Goal: Task Accomplishment & Management: Complete application form

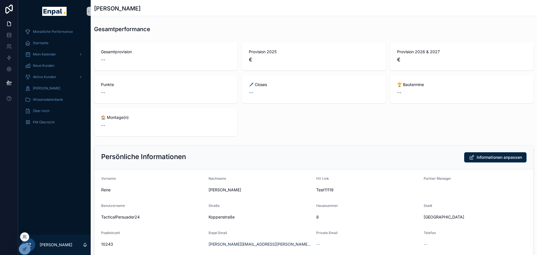
click at [24, 235] on div at bounding box center [24, 237] width 9 height 9
click at [26, 237] on icon at bounding box center [24, 237] width 5 height 5
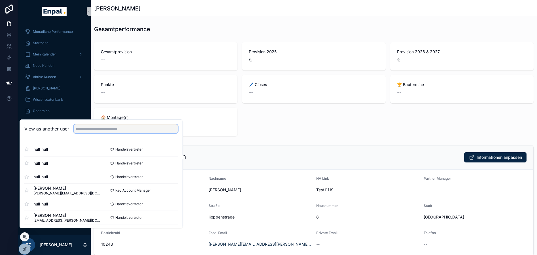
click at [111, 133] on input "text" at bounding box center [126, 128] width 104 height 9
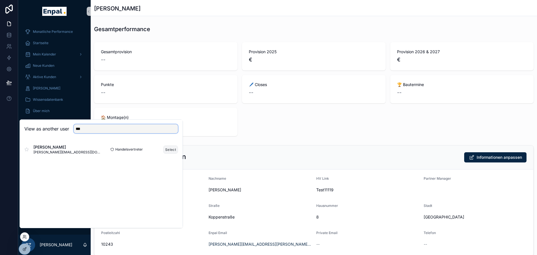
type input "***"
click at [173, 153] on button "Select" at bounding box center [170, 150] width 15 height 8
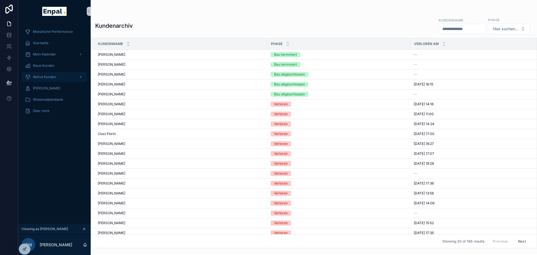
click at [47, 79] on span "Aktive Kunden" at bounding box center [44, 77] width 23 height 5
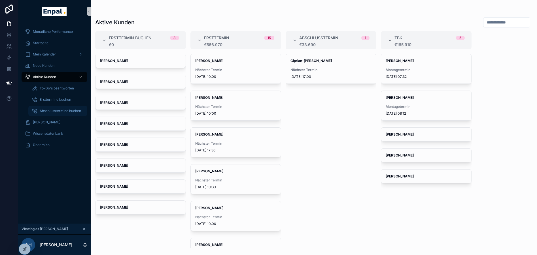
click at [56, 113] on span "Abschlusstermine buchen" at bounding box center [60, 111] width 41 height 5
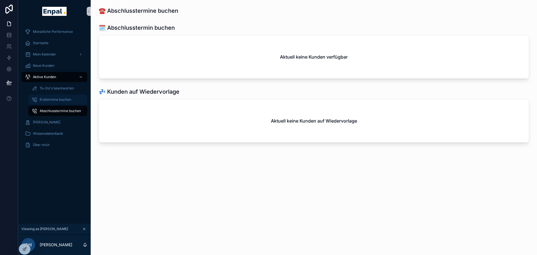
click at [53, 97] on span "Ersttermine buchen" at bounding box center [55, 99] width 31 height 5
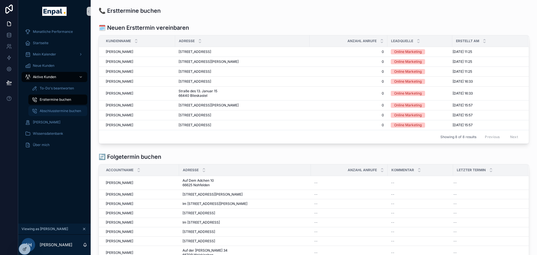
click at [58, 112] on span "Abschlusstermine buchen" at bounding box center [60, 111] width 41 height 5
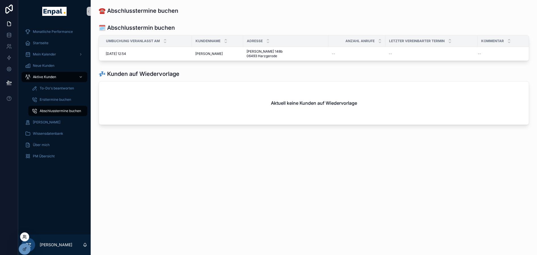
click at [23, 237] on icon at bounding box center [24, 237] width 5 height 5
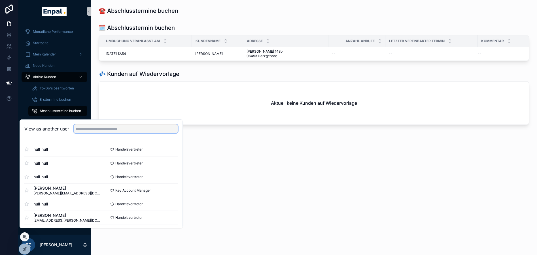
click at [112, 131] on input "text" at bounding box center [126, 128] width 104 height 9
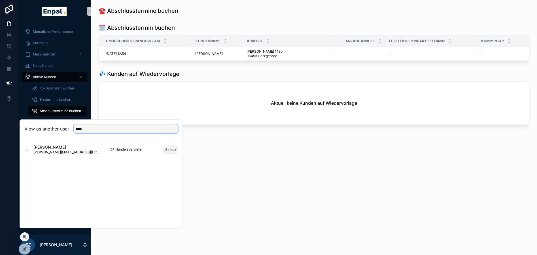
type input "****"
click at [169, 151] on button "Select" at bounding box center [170, 150] width 15 height 8
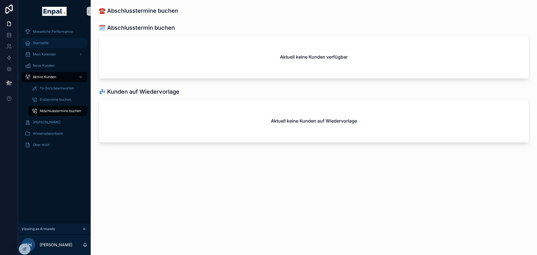
click at [54, 42] on div "Startseite" at bounding box center [54, 43] width 59 height 9
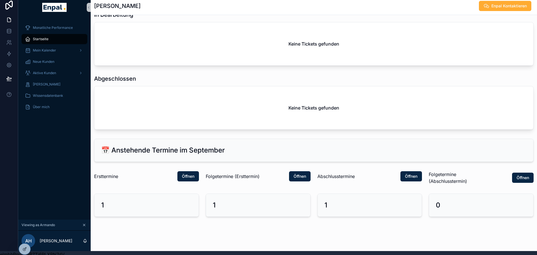
scroll to position [11, 0]
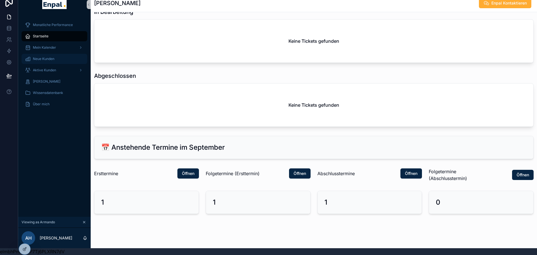
click at [52, 57] on span "Neue Kunden" at bounding box center [44, 59] width 22 height 5
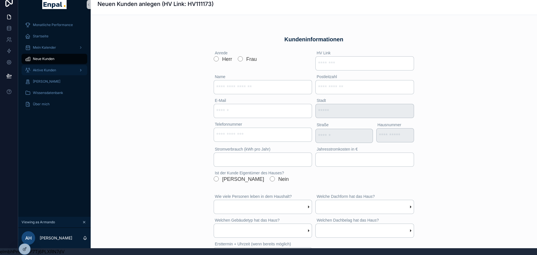
click at [59, 67] on div "Aktive Kunden" at bounding box center [54, 70] width 59 height 9
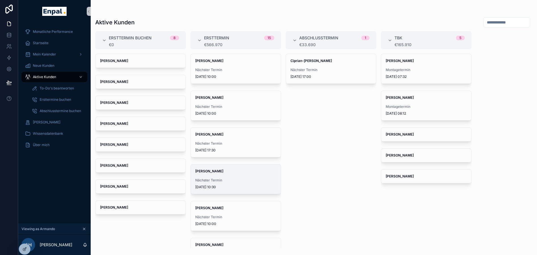
click at [239, 175] on div "Patrick Scherf Nächster Termin 8.9.2025 10:30" at bounding box center [236, 179] width 90 height 29
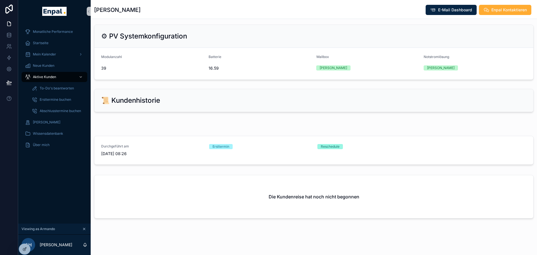
scroll to position [268, 0]
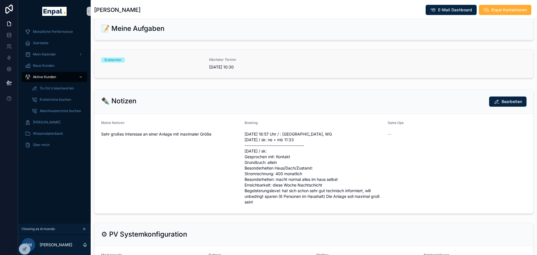
click at [250, 70] on span "8.9.2025 10:30" at bounding box center [259, 67] width 101 height 6
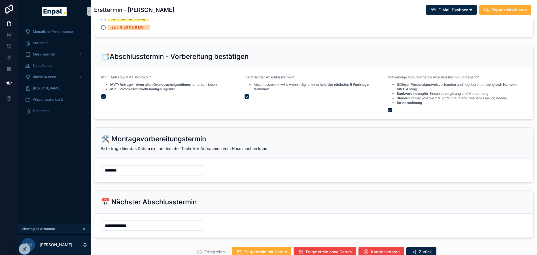
scroll to position [715, 0]
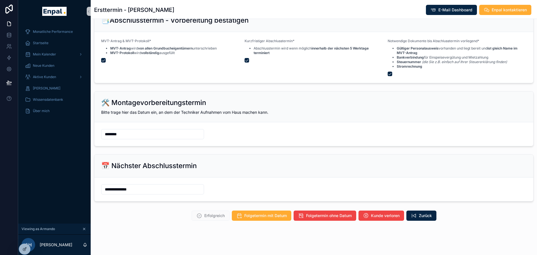
click at [151, 188] on input "**********" at bounding box center [152, 190] width 102 height 8
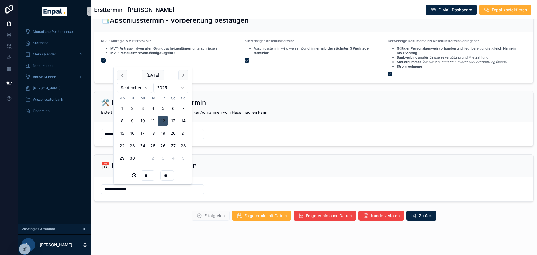
click at [162, 122] on button "12" at bounding box center [163, 121] width 10 height 10
click at [154, 212] on div "Erfolgreich Folgetermin mit Datum Folgetermin ohne Datum Kunde verloren Zurück" at bounding box center [313, 216] width 439 height 10
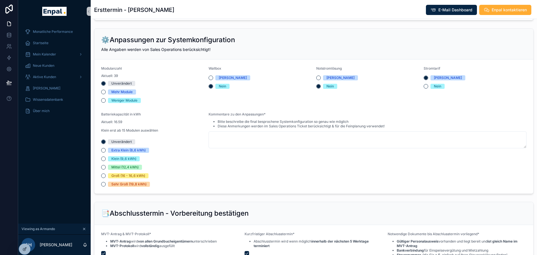
scroll to position [517, 0]
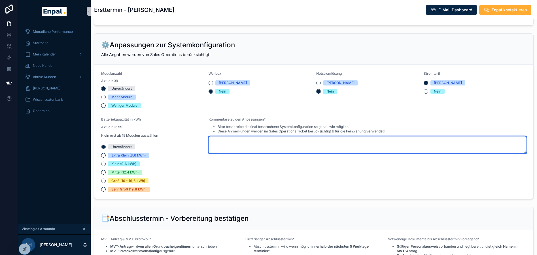
click at [234, 143] on textarea "scrollable content" at bounding box center [367, 145] width 318 height 17
type textarea "**********"
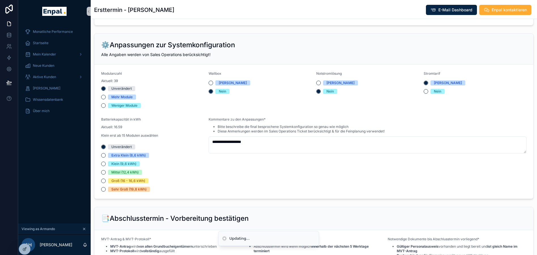
click at [212, 186] on div "**********" at bounding box center [367, 154] width 318 height 75
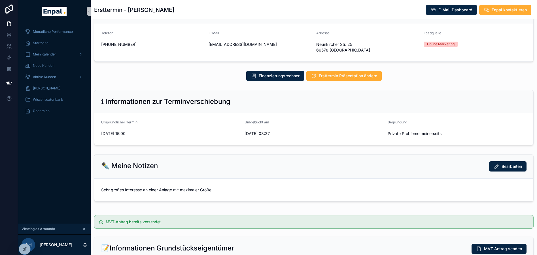
scroll to position [460, 0]
